Goal: Task Accomplishment & Management: Complete application form

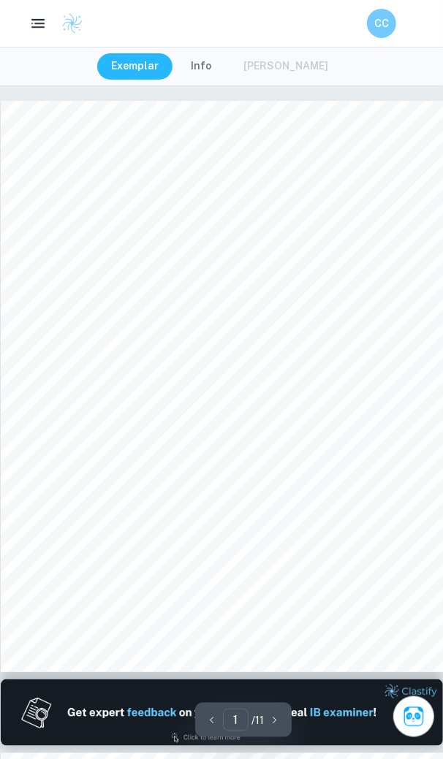
click at [37, 24] on icon "button" at bounding box center [38, 24] width 18 height 18
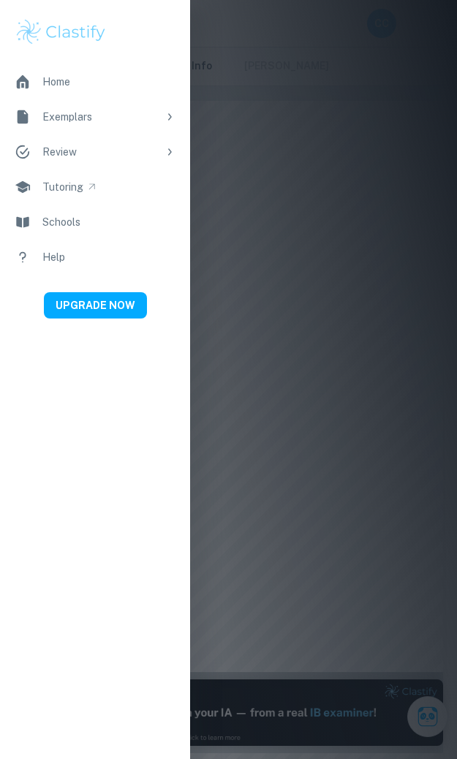
click at [330, 163] on div at bounding box center [228, 379] width 457 height 759
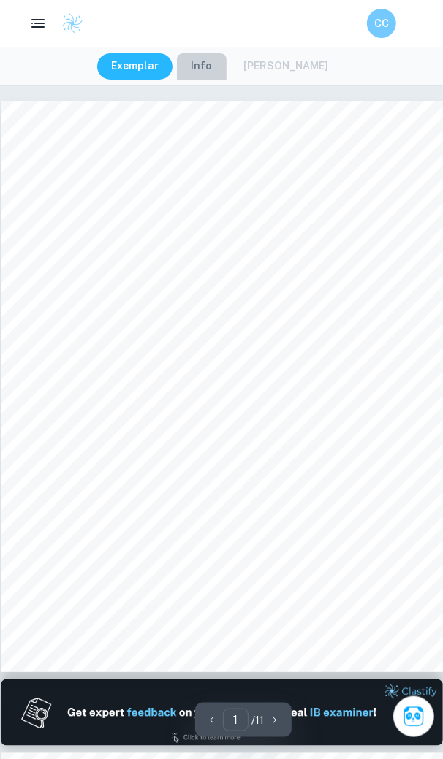
click at [214, 61] on button "Info" at bounding box center [202, 66] width 50 height 26
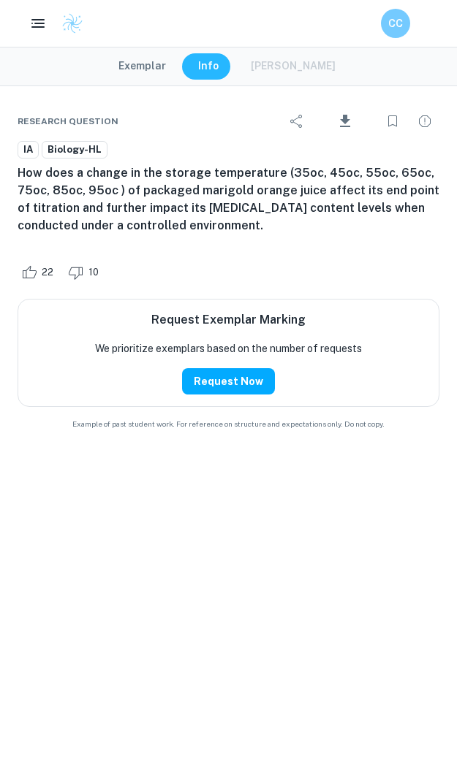
click at [280, 69] on div "Exemplar Info [PERSON_NAME]" at bounding box center [228, 66] width 249 height 26
click at [153, 64] on button "Exemplar" at bounding box center [142, 66] width 77 height 26
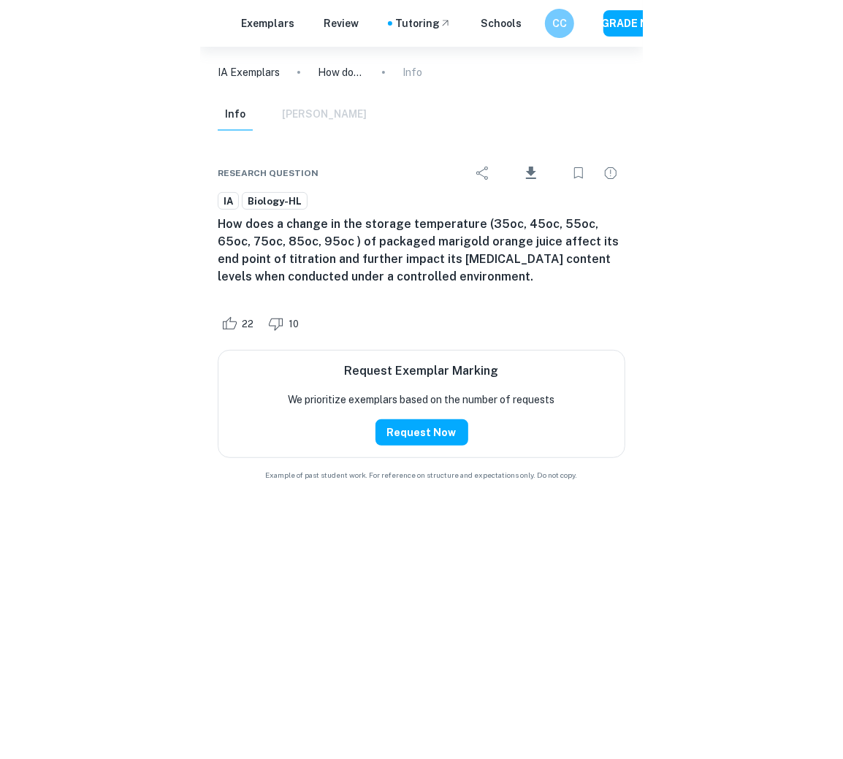
scroll to position [833, 0]
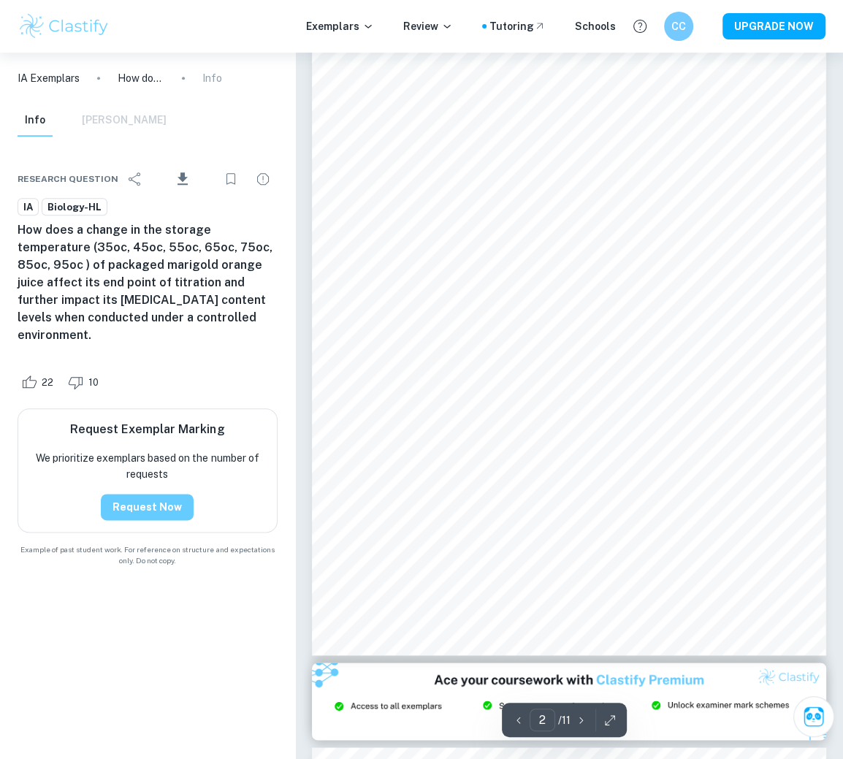
click at [148, 494] on button "Request Now" at bounding box center [147, 507] width 93 height 26
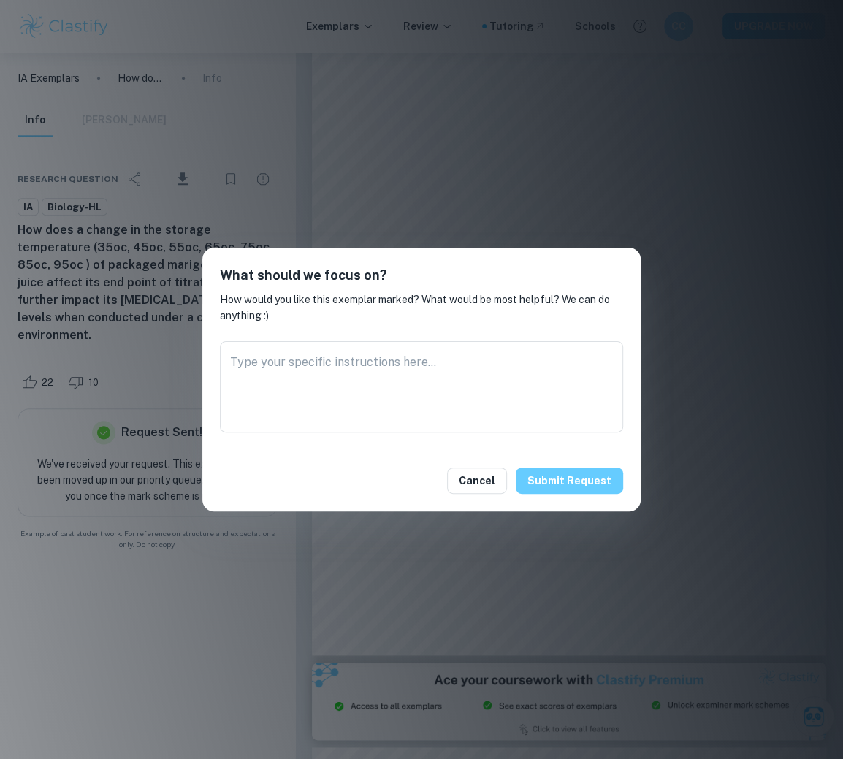
click at [442, 483] on button "Submit request" at bounding box center [569, 481] width 107 height 26
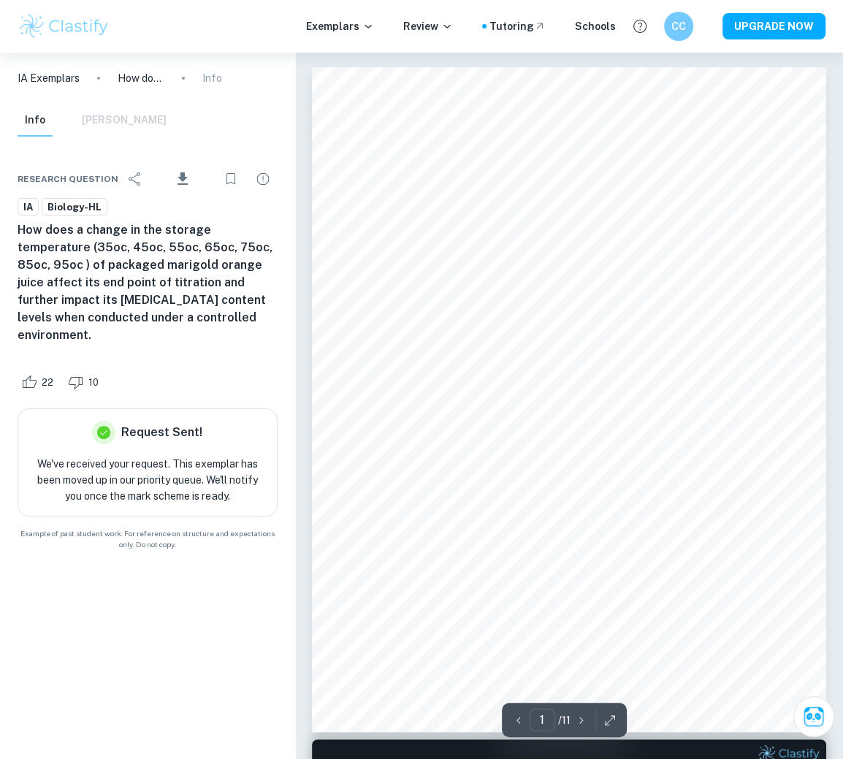
scroll to position [0, 0]
click at [110, 126] on div "Info [PERSON_NAME]" at bounding box center [92, 120] width 149 height 32
click at [109, 118] on div "Info [PERSON_NAME]" at bounding box center [92, 120] width 149 height 32
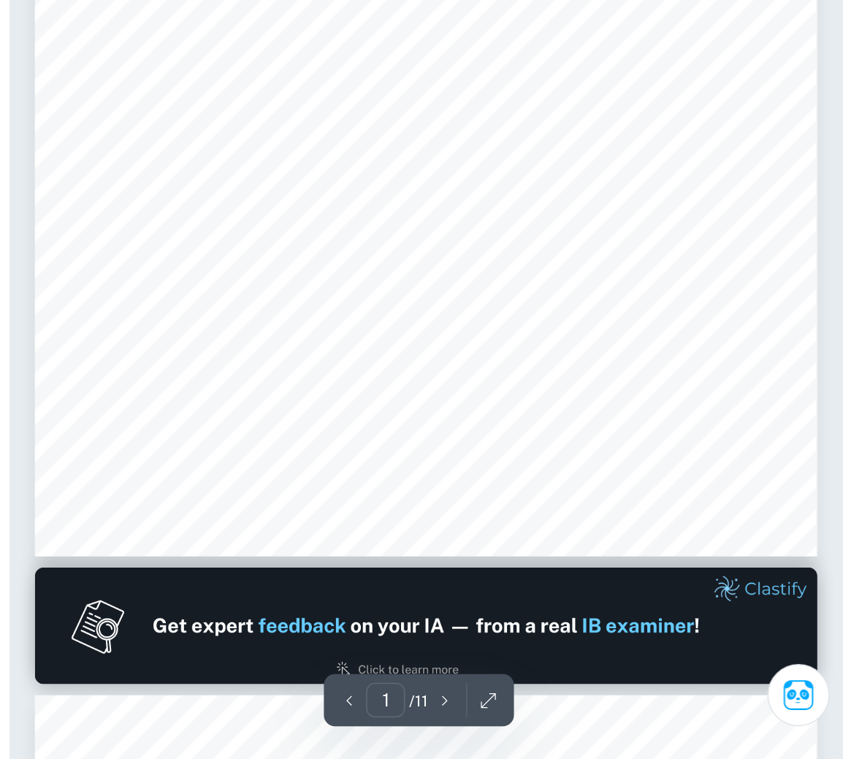
scroll to position [108, 0]
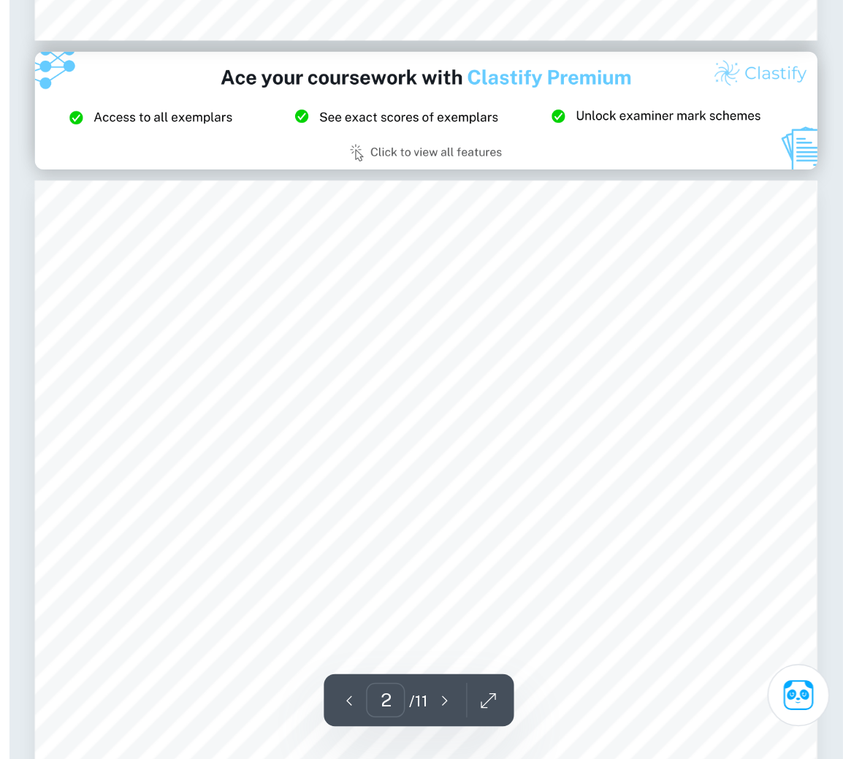
type input "3"
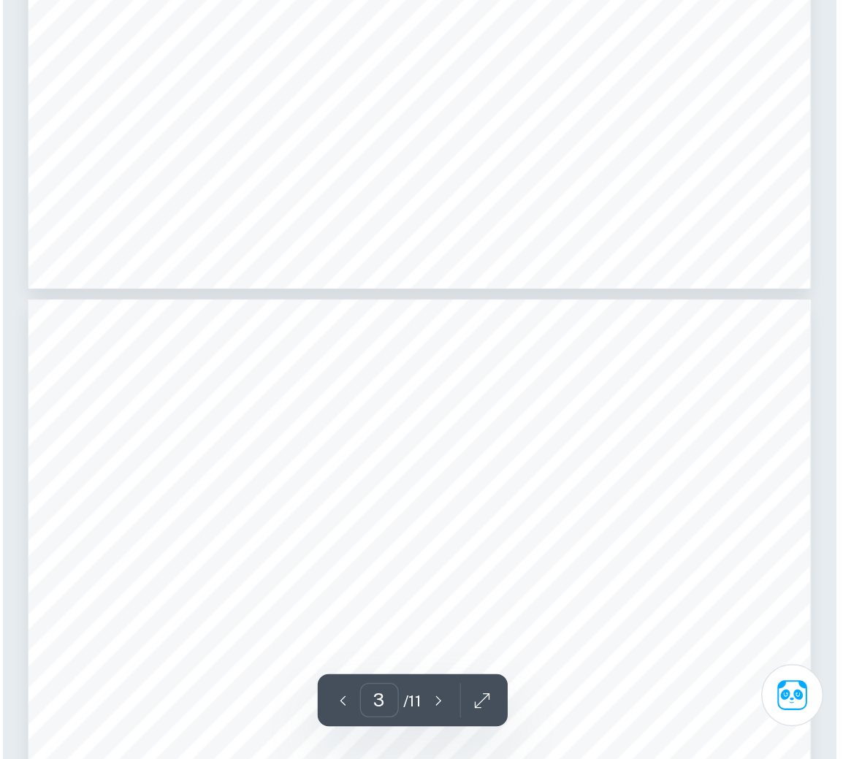
scroll to position [1796, 0]
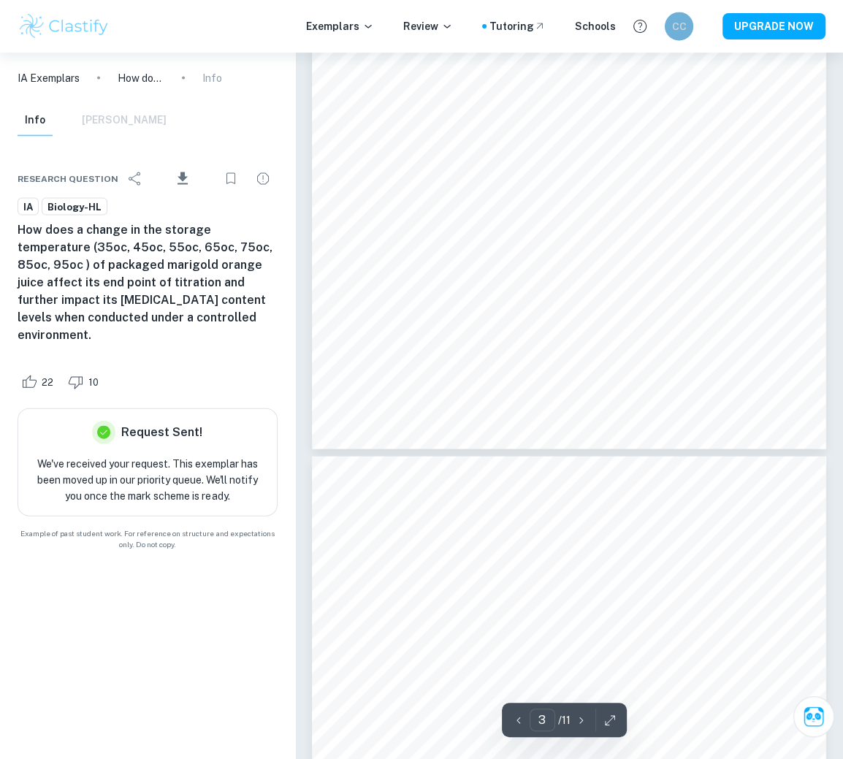
click at [442, 34] on h6 "CC" at bounding box center [679, 26] width 17 height 16
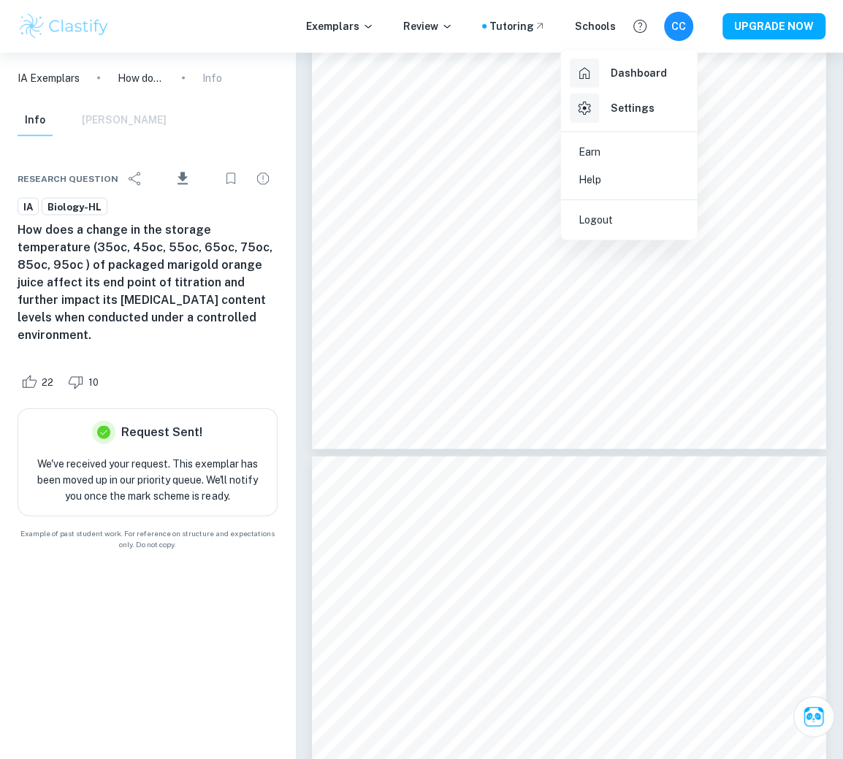
click at [442, 114] on h6 "Settings" at bounding box center [633, 108] width 44 height 16
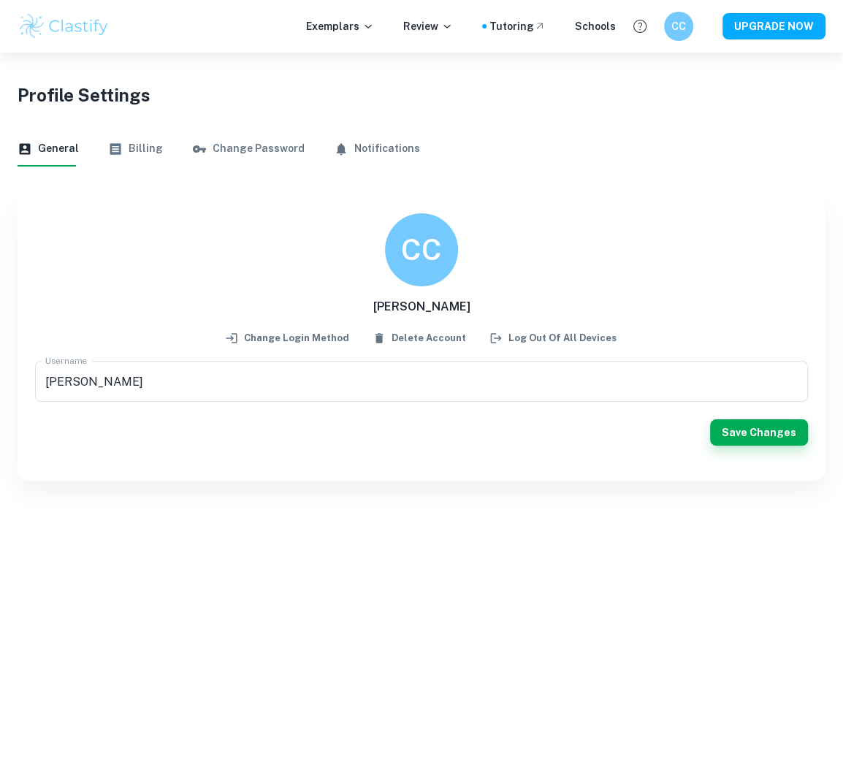
click at [237, 152] on button "Change Password" at bounding box center [248, 149] width 113 height 35
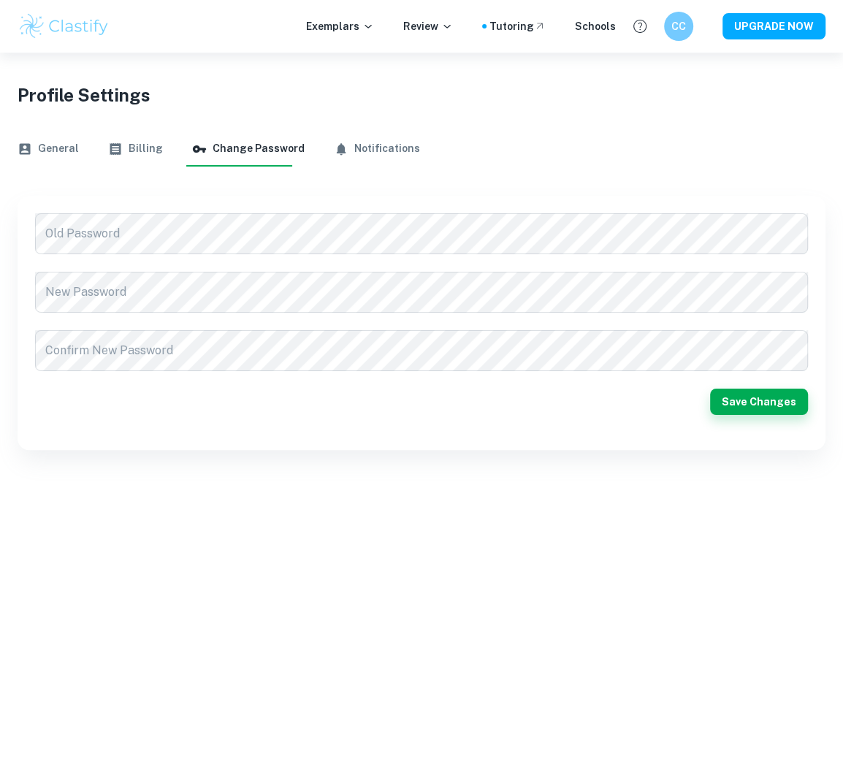
click at [173, 153] on div "General Billing Change Password Notifications" at bounding box center [422, 149] width 808 height 35
click at [137, 144] on button "Billing" at bounding box center [135, 149] width 55 height 35
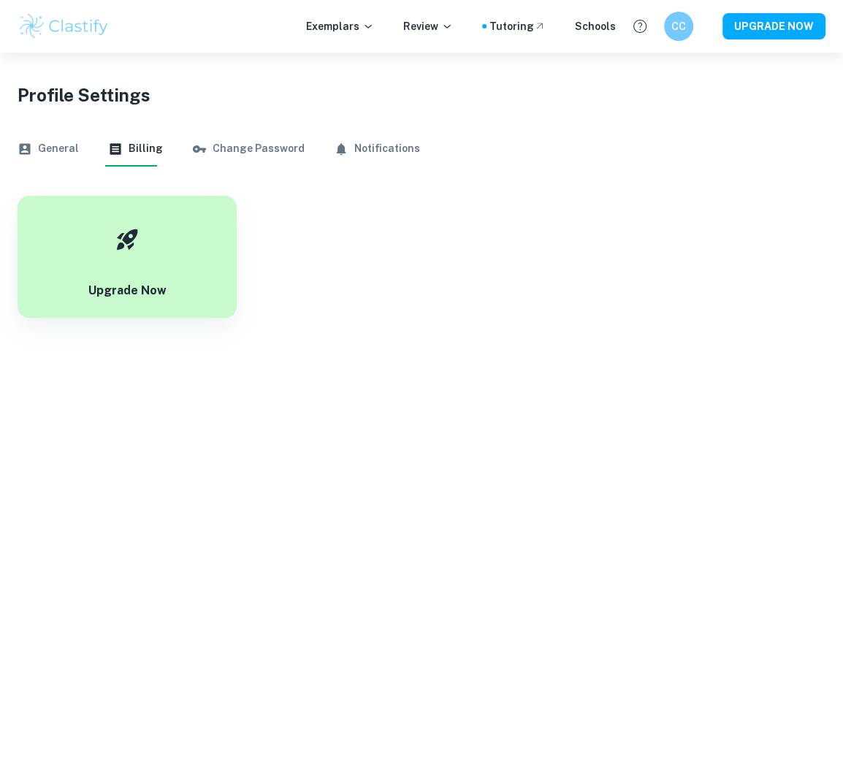
click at [375, 140] on button "Notifications" at bounding box center [377, 149] width 86 height 35
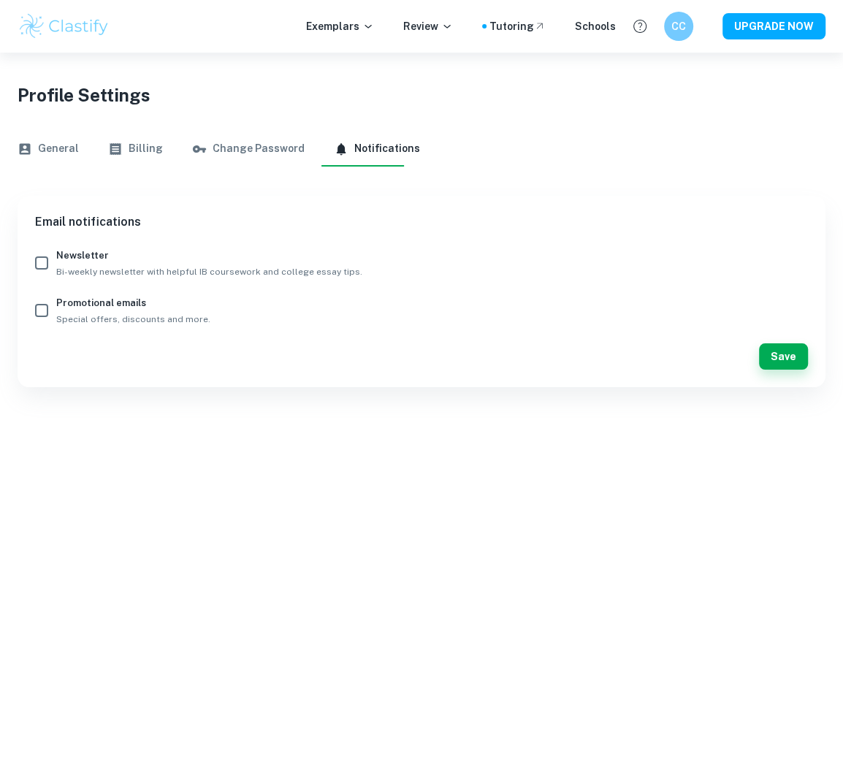
click at [150, 154] on button "Billing" at bounding box center [135, 149] width 55 height 35
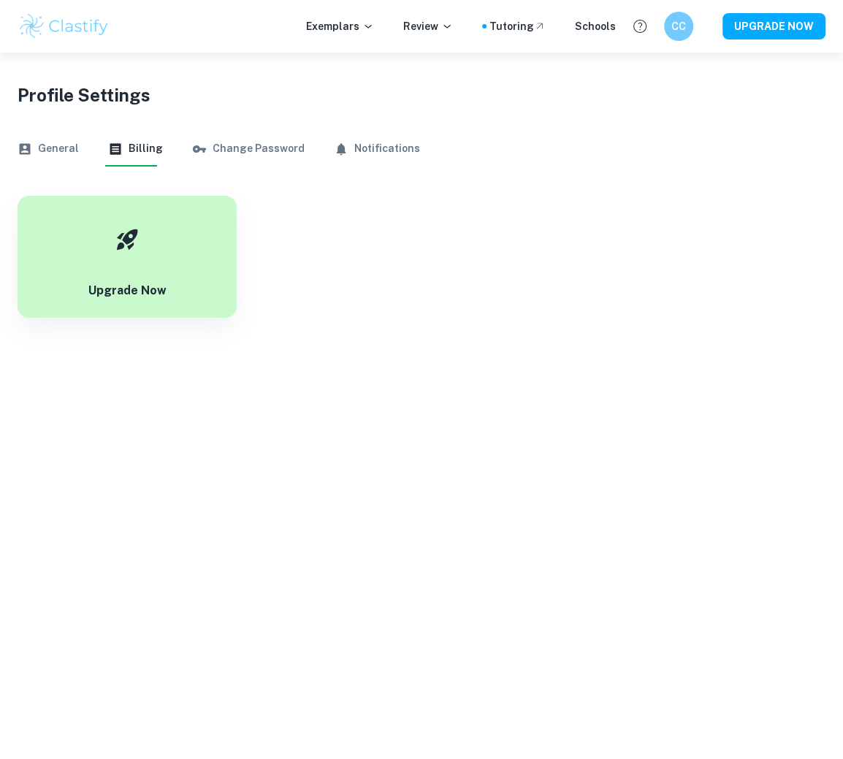
click at [39, 134] on button "General" at bounding box center [48, 149] width 61 height 35
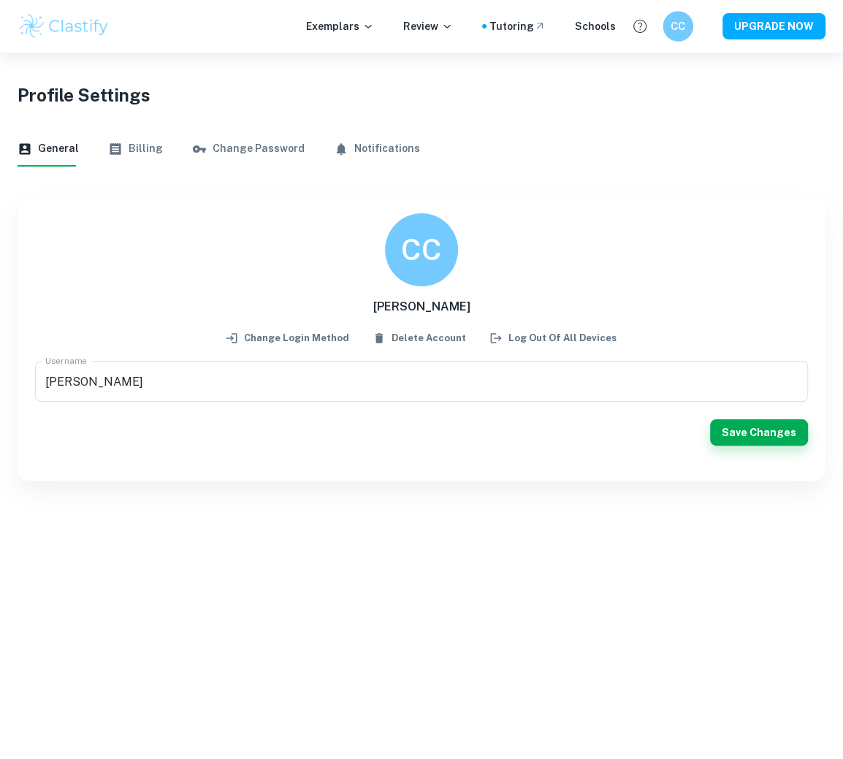
click at [442, 15] on div "CC" at bounding box center [693, 26] width 61 height 31
click at [442, 24] on h6 "CC" at bounding box center [678, 26] width 18 height 17
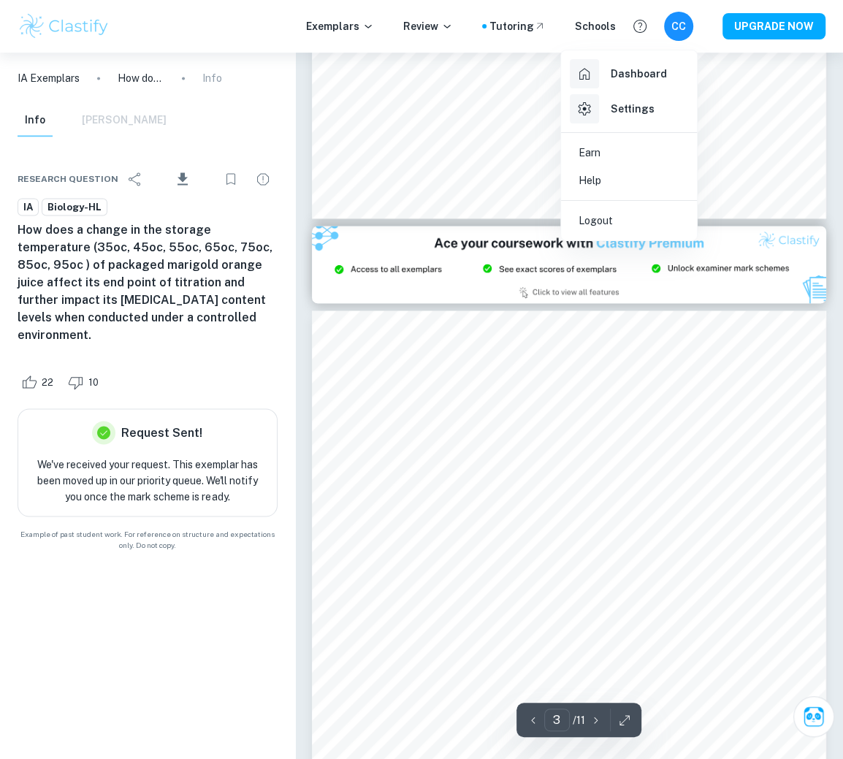
scroll to position [1361, 0]
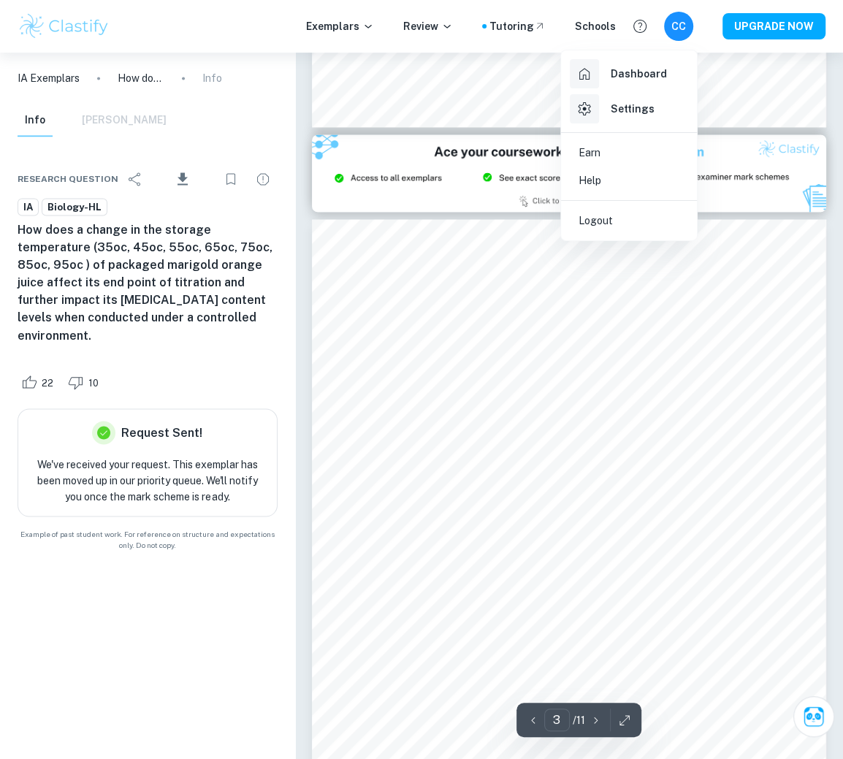
click at [442, 419] on div at bounding box center [421, 379] width 843 height 759
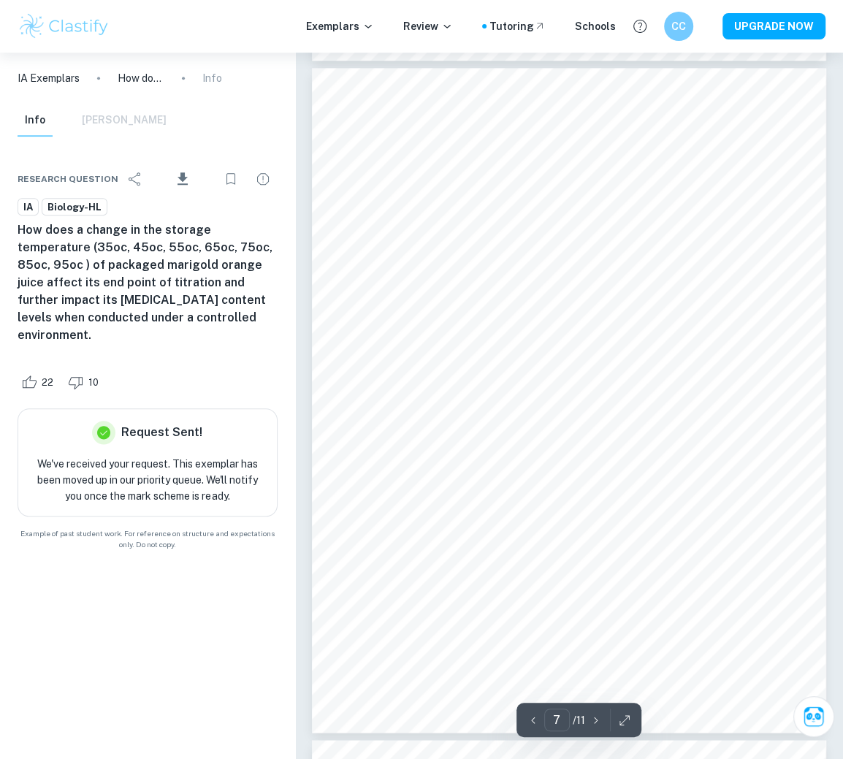
scroll to position [4197, 0]
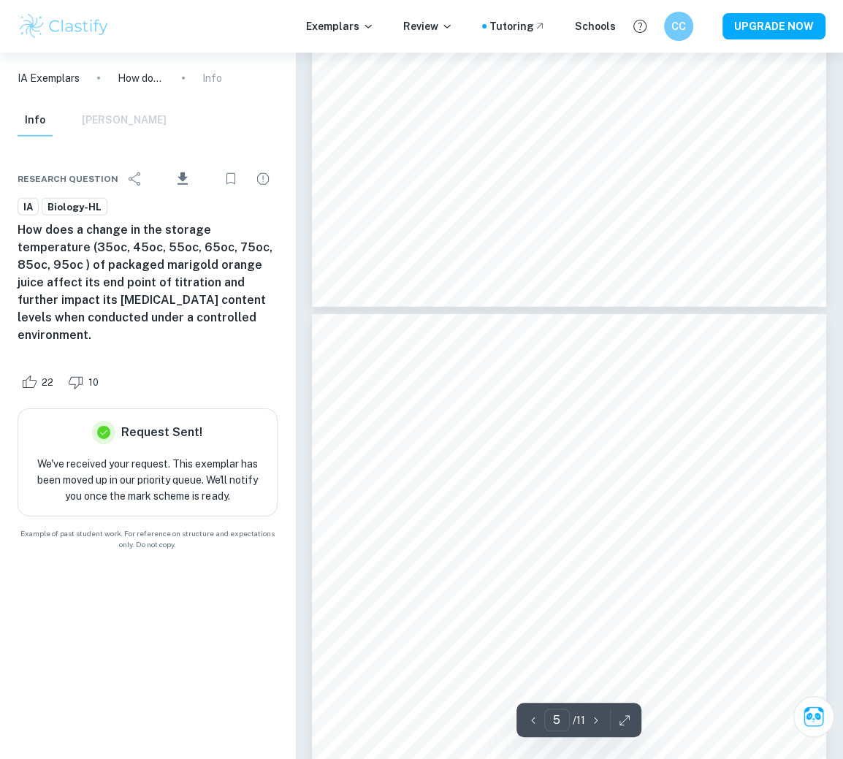
type input "4"
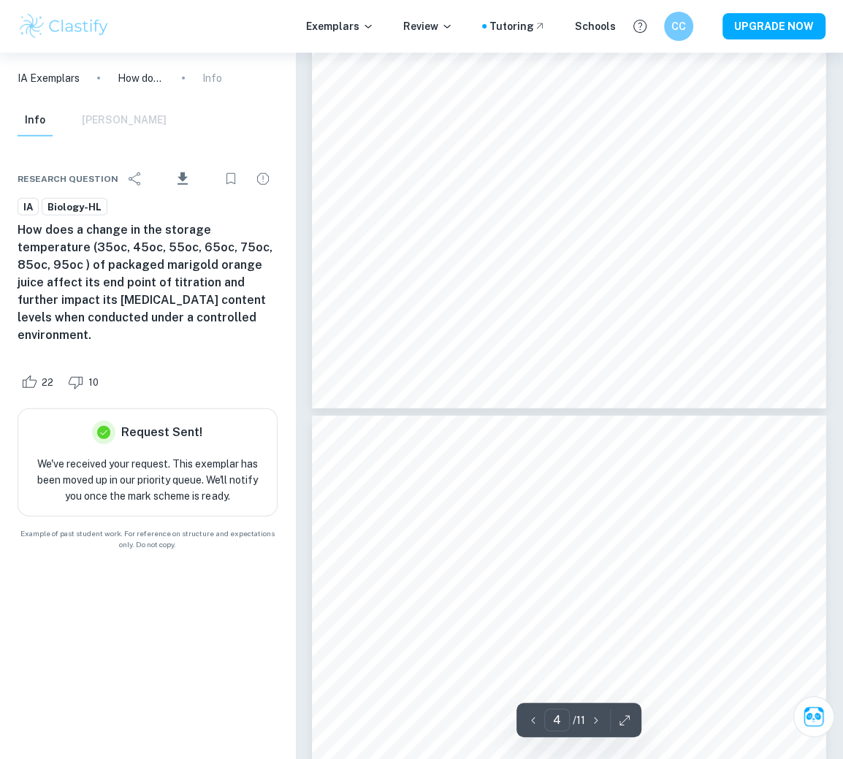
scroll to position [2515, 0]
